Goal: Information Seeking & Learning: Check status

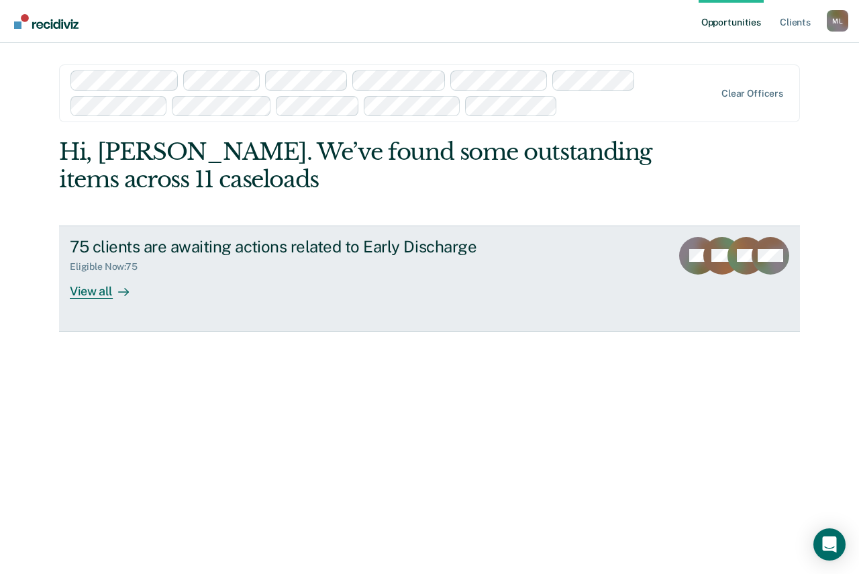
click at [105, 285] on div "View all" at bounding box center [107, 285] width 75 height 26
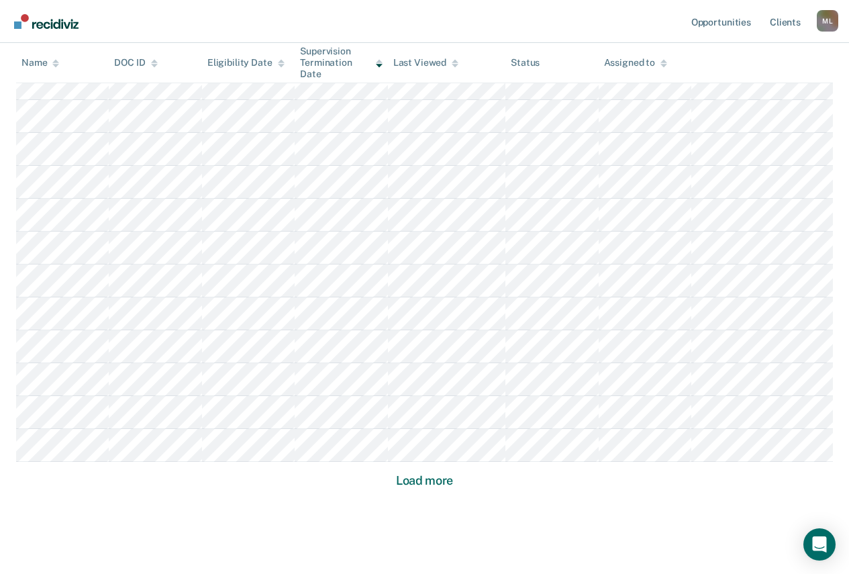
scroll to position [868, 0]
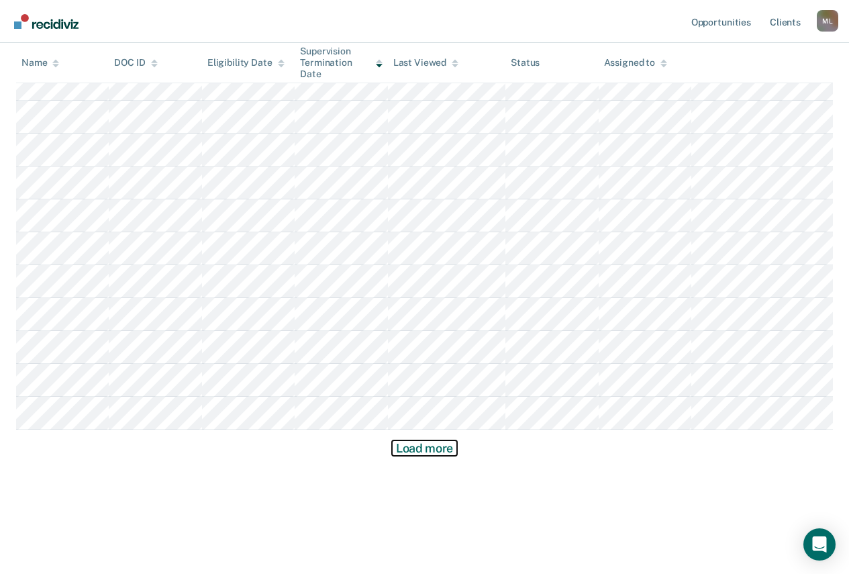
click at [405, 450] on button "Load more" at bounding box center [424, 448] width 65 height 16
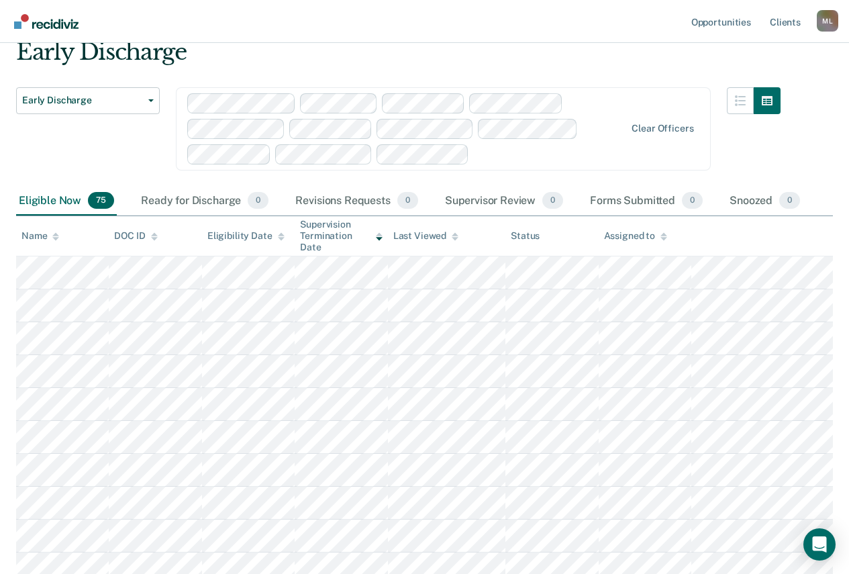
scroll to position [0, 0]
